Goal: Task Accomplishment & Management: Use online tool/utility

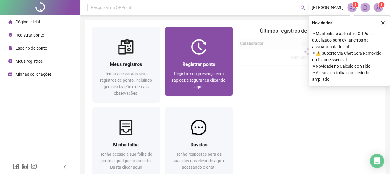
click at [229, 64] on div "Registrar ponto Registre sua presença com rapidez e segurança clicando aqui!" at bounding box center [199, 75] width 68 height 41
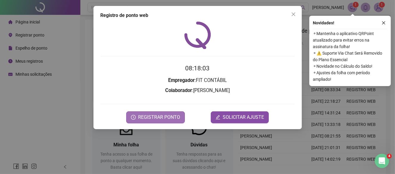
click at [167, 115] on span "REGISTRAR PONTO" at bounding box center [159, 117] width 42 height 7
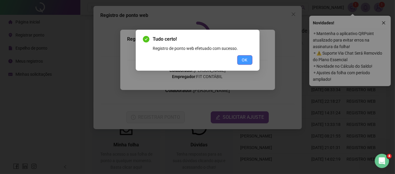
click at [243, 62] on span "OK" at bounding box center [245, 60] width 6 height 7
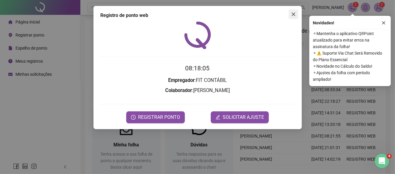
click at [296, 13] on span "Close" at bounding box center [293, 14] width 10 height 5
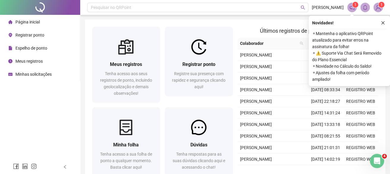
click at [382, 22] on icon "close" at bounding box center [383, 23] width 4 height 4
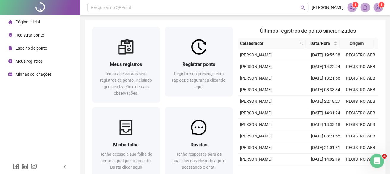
click at [33, 17] on div "Página inicial" at bounding box center [24, 22] width 32 height 12
drag, startPoint x: 30, startPoint y: 21, endPoint x: 29, endPoint y: 7, distance: 13.2
click at [29, 8] on div "Página inicial Registrar ponto Espelho de ponto Meus registros Minhas solicitaç…" at bounding box center [40, 80] width 80 height 160
click at [28, 20] on span "Página inicial" at bounding box center [27, 22] width 24 height 5
click at [34, 59] on span "Meus registros" at bounding box center [28, 61] width 27 height 5
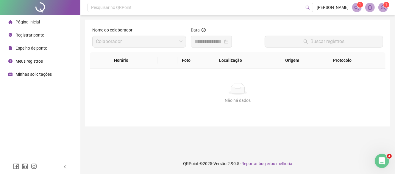
click at [31, 23] on span "Página inicial" at bounding box center [27, 22] width 24 height 5
